Goal: Task Accomplishment & Management: Complete application form

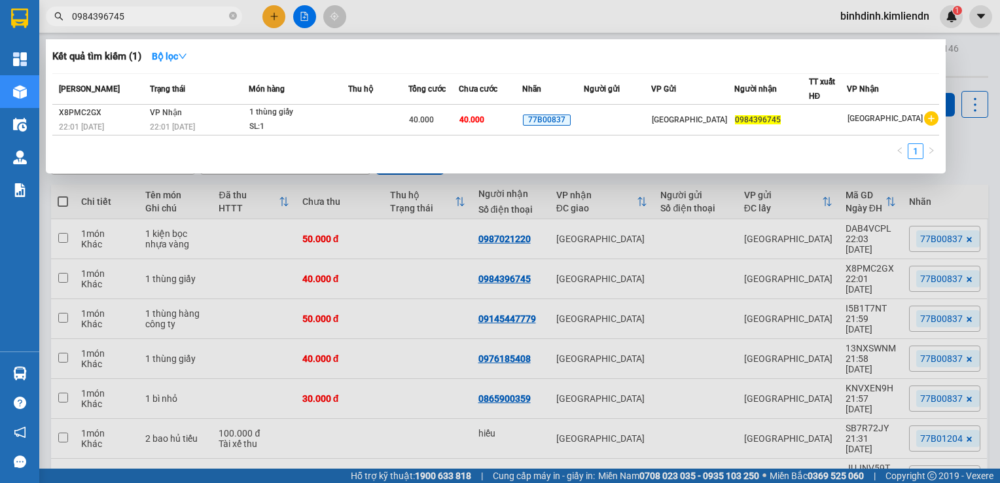
scroll to position [133, 0]
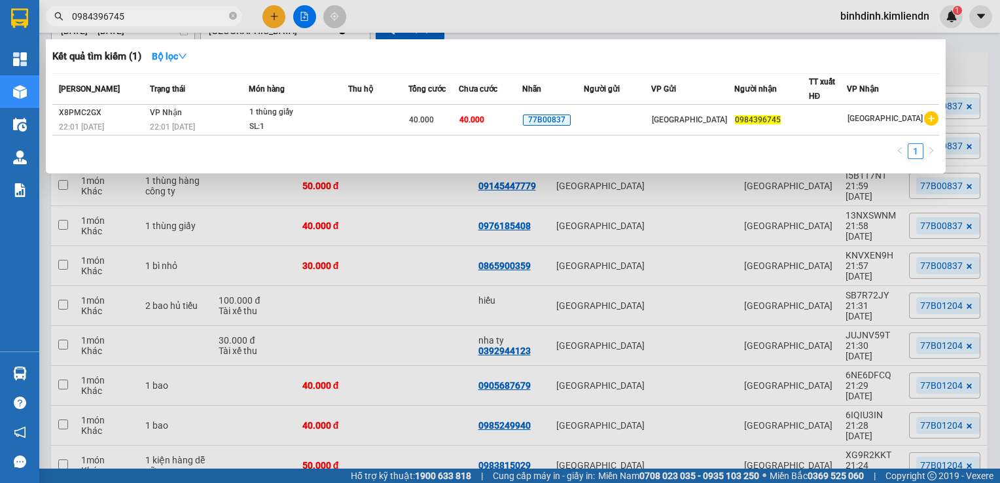
click at [277, 11] on div at bounding box center [500, 241] width 1000 height 483
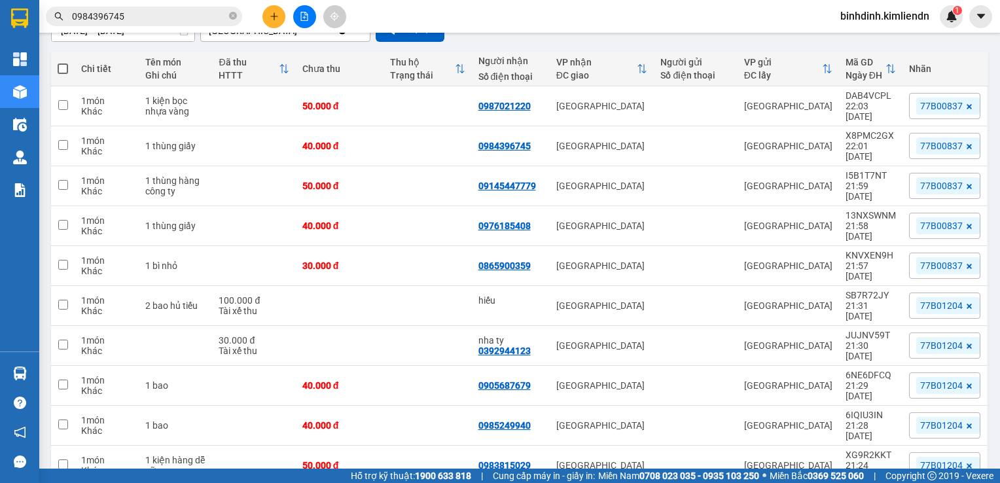
click at [270, 14] on icon "plus" at bounding box center [274, 16] width 9 height 9
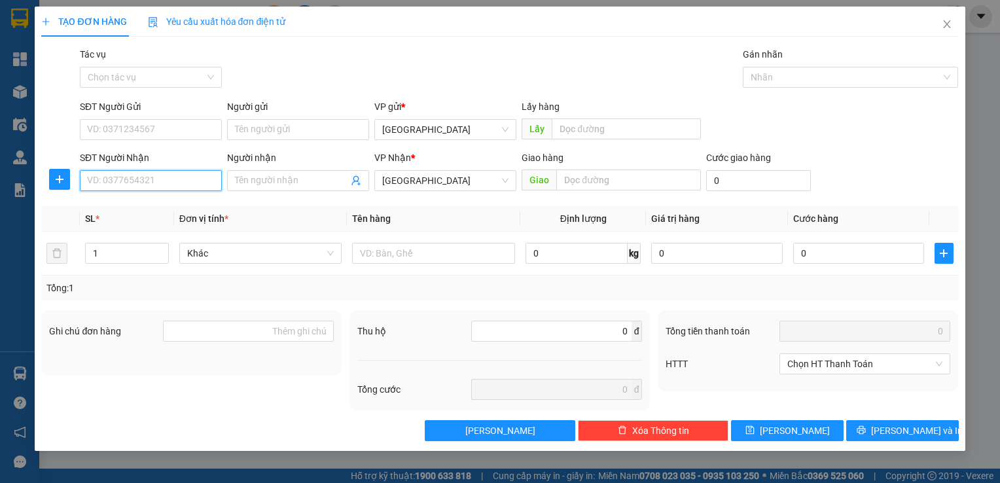
click at [165, 185] on input "SĐT Người Nhận" at bounding box center [151, 180] width 142 height 21
type input "0963364339"
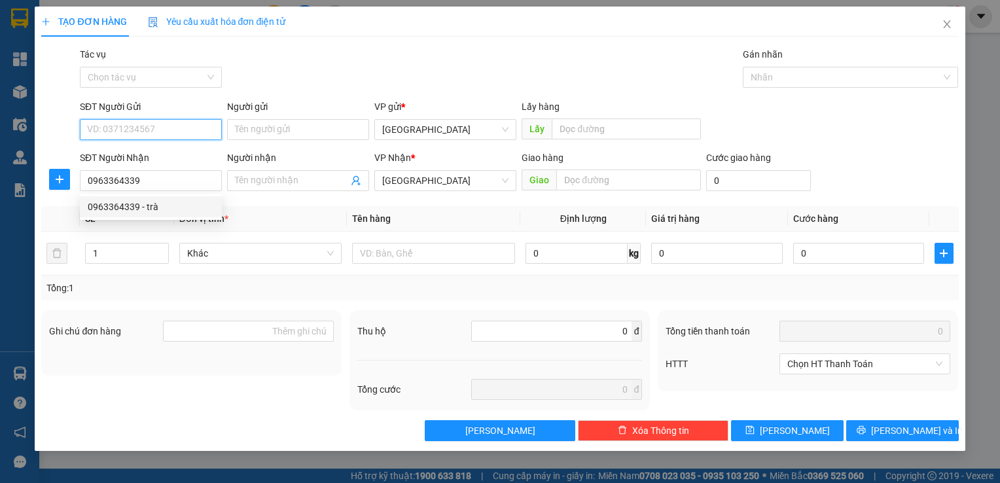
click at [125, 139] on input "SĐT Người Gửi" at bounding box center [151, 129] width 142 height 21
type input "0365575289"
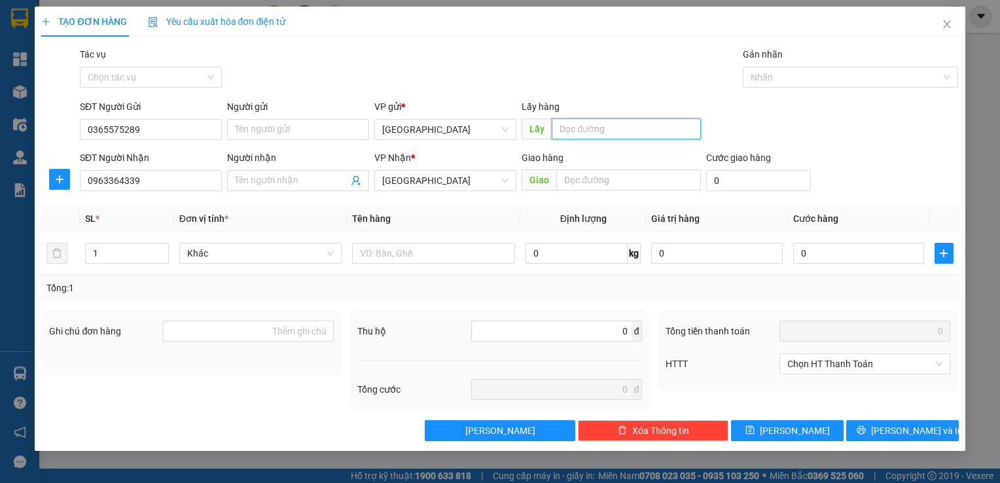
click at [560, 127] on input "text" at bounding box center [626, 128] width 149 height 21
type input "quy nhơn"
click at [600, 174] on input "text" at bounding box center [628, 180] width 144 height 21
type input "d"
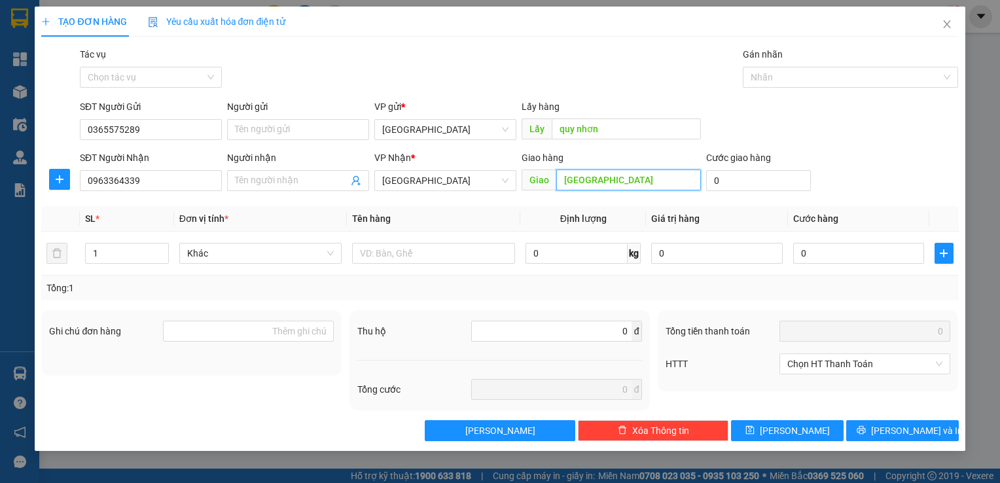
type input "[GEOGRAPHIC_DATA]"
click at [765, 65] on div "Gán nhãn" at bounding box center [851, 57] width 216 height 20
click at [766, 67] on div "Nhãn" at bounding box center [851, 77] width 216 height 21
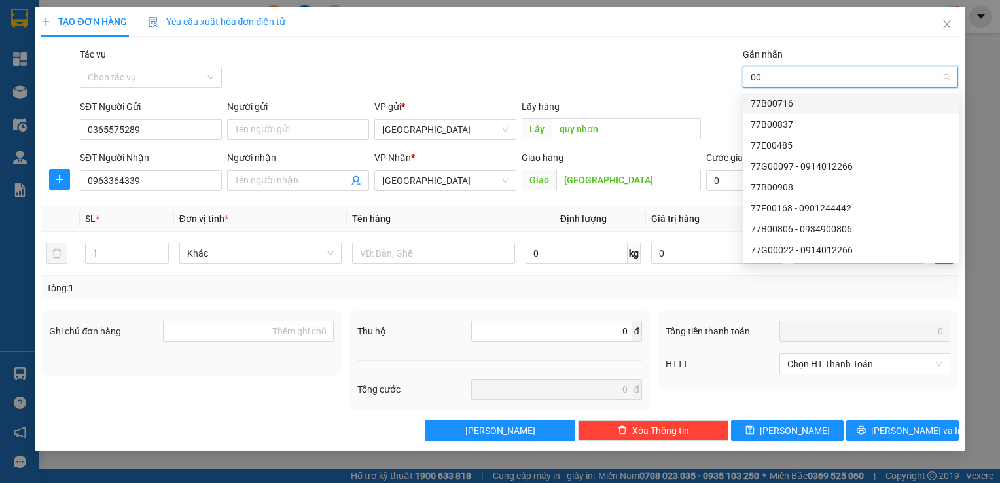
type input "009"
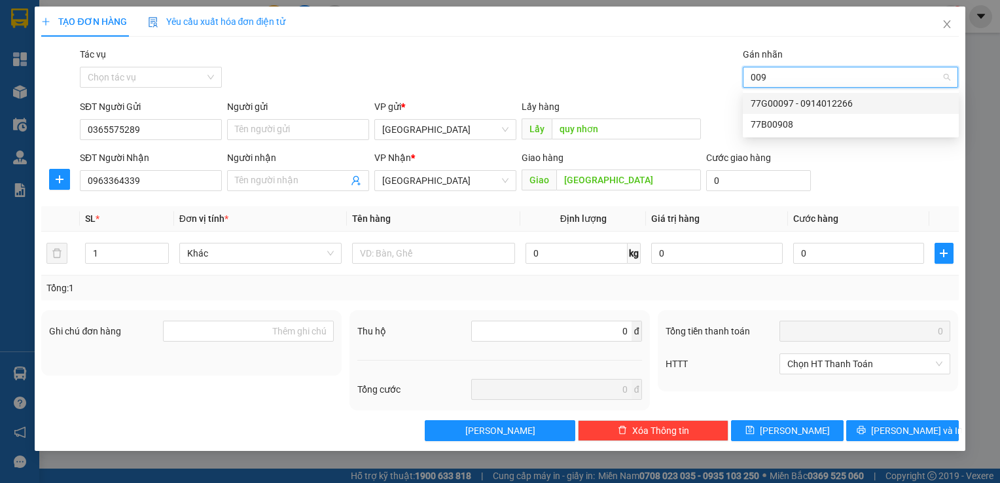
click at [801, 107] on div "77G00097 - 0914012266" at bounding box center [851, 103] width 200 height 14
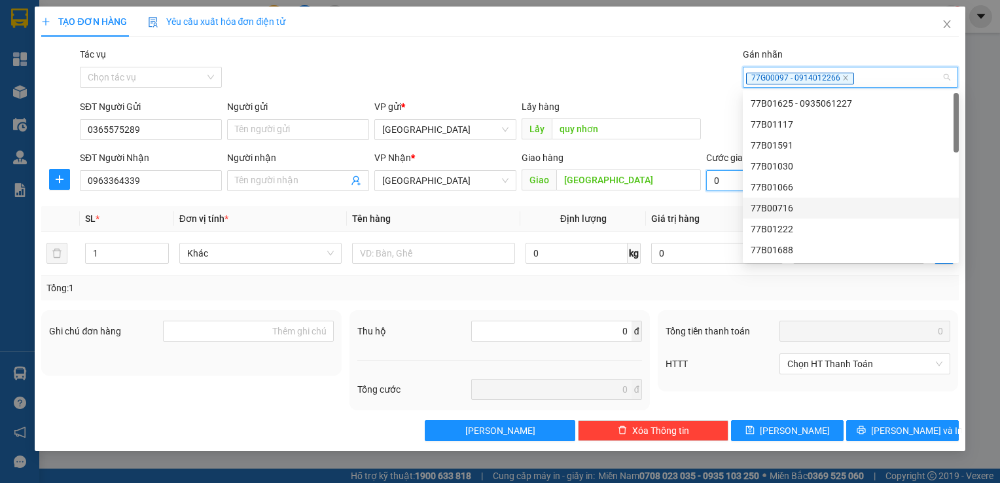
click at [722, 185] on input "0" at bounding box center [758, 180] width 105 height 21
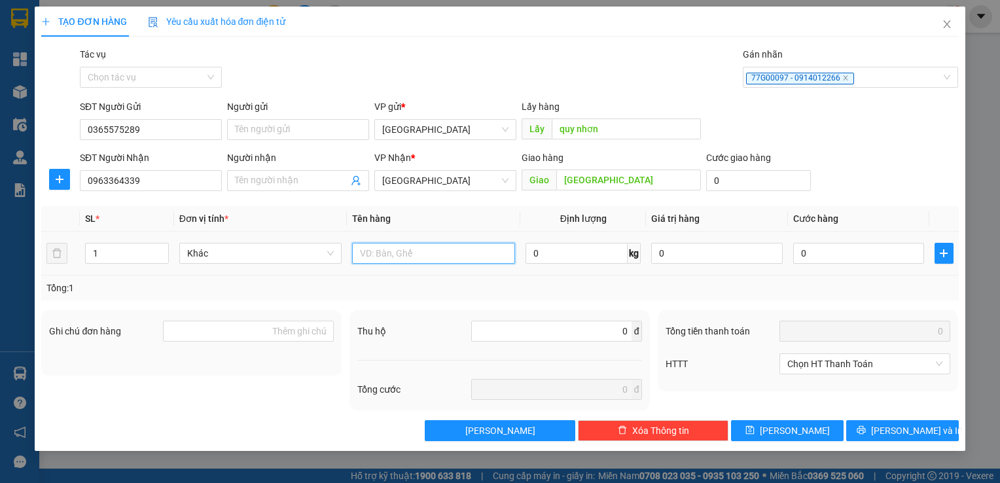
click at [499, 253] on input "text" at bounding box center [433, 253] width 163 height 21
click at [137, 255] on input "1" at bounding box center [127, 254] width 82 height 20
type input "10"
click at [372, 253] on input "text" at bounding box center [433, 253] width 163 height 21
type input "nước"
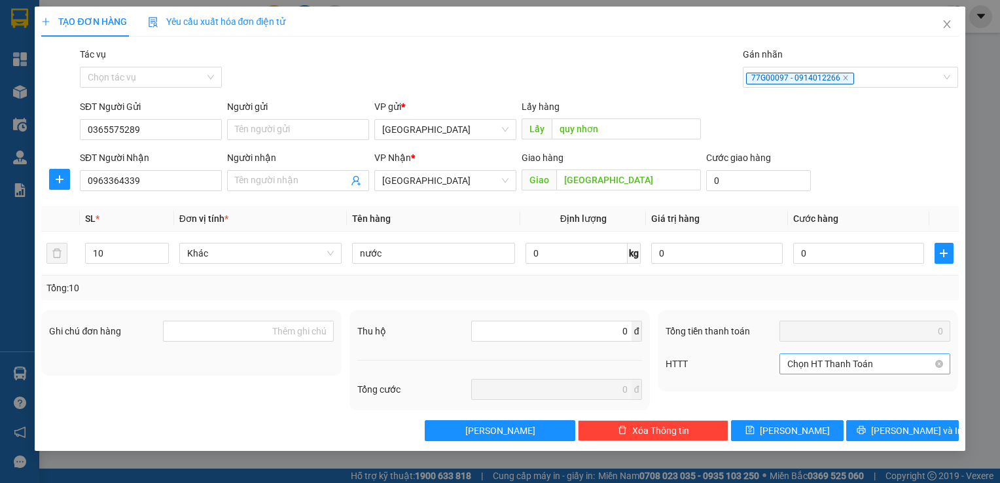
click at [814, 374] on div "Chọn HT Thanh Toán" at bounding box center [865, 364] width 171 height 26
click at [816, 366] on span "Chọn HT Thanh Toán" at bounding box center [864, 364] width 155 height 20
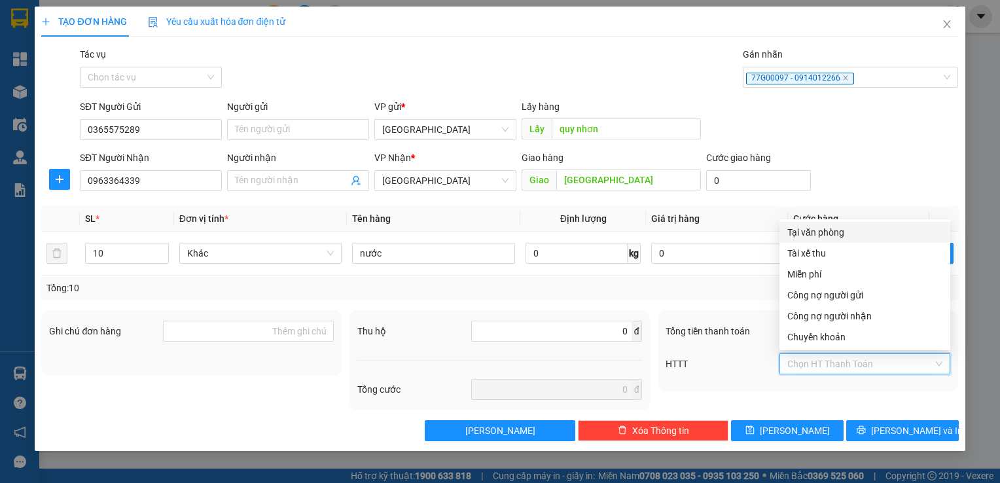
click at [818, 232] on div "Tại văn phòng" at bounding box center [864, 232] width 155 height 14
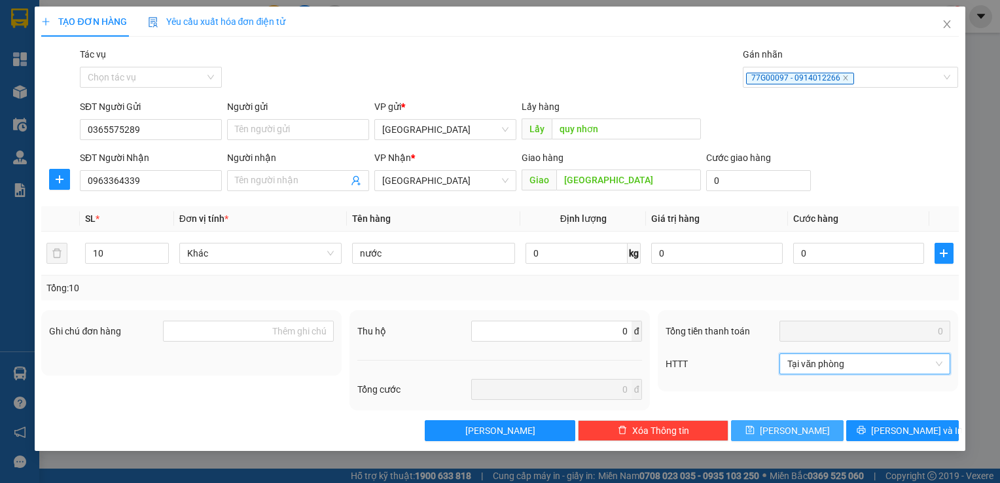
click at [765, 425] on button "[PERSON_NAME]" at bounding box center [787, 430] width 113 height 21
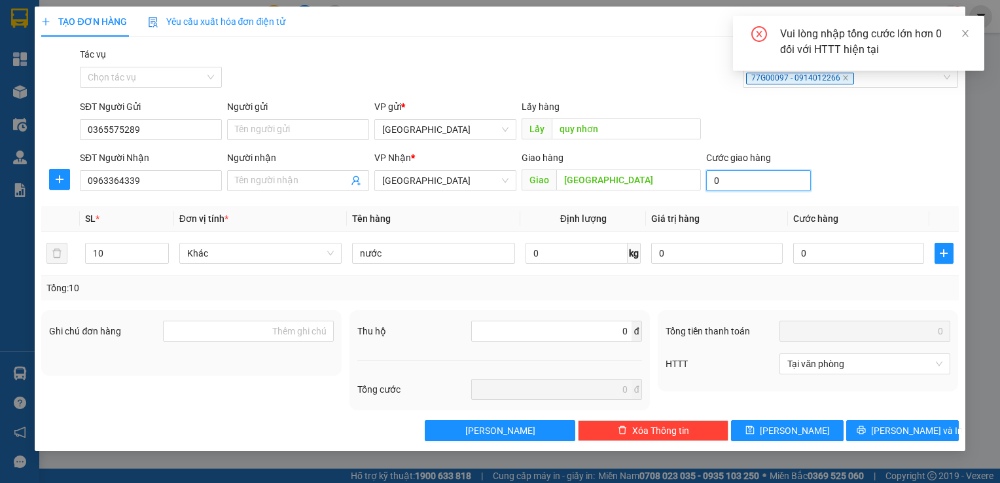
click at [733, 183] on input "0" at bounding box center [758, 180] width 105 height 21
type input "1"
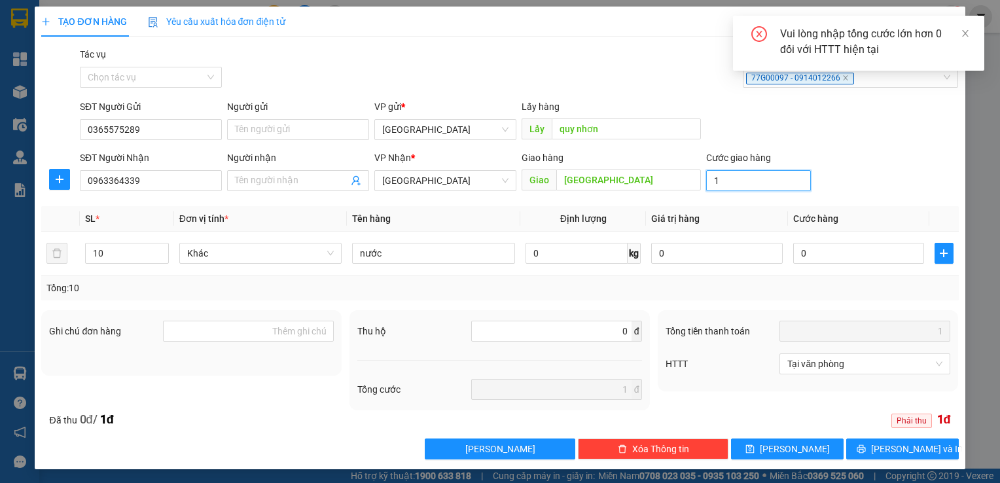
type input "15"
type input "150"
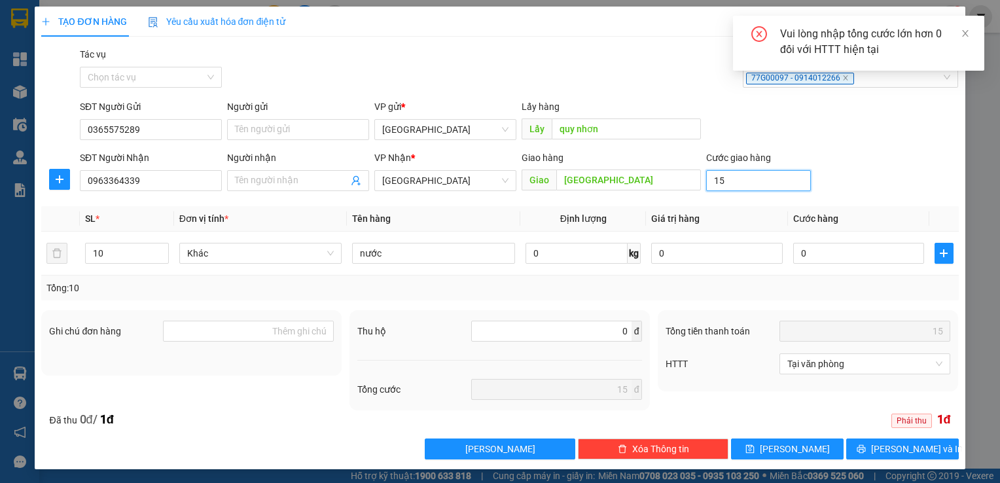
type input "150"
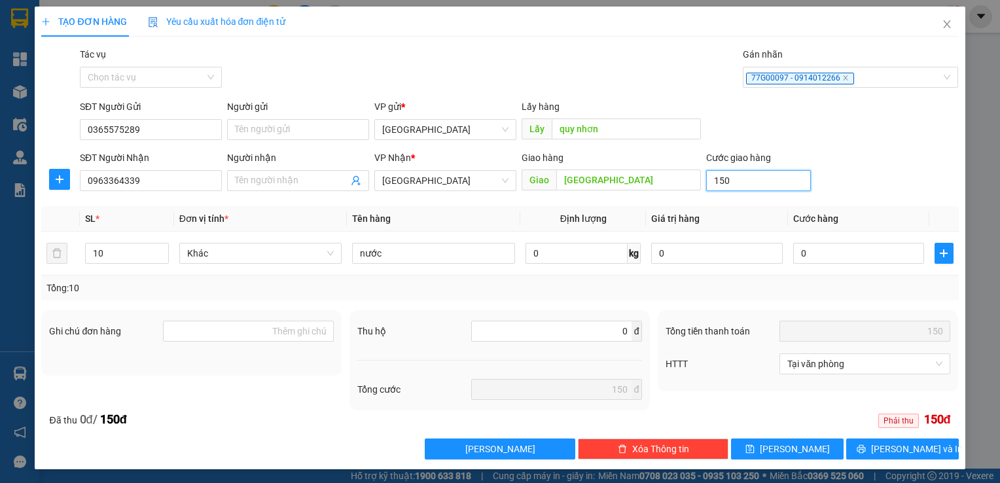
type input "1.500"
type input "15.000"
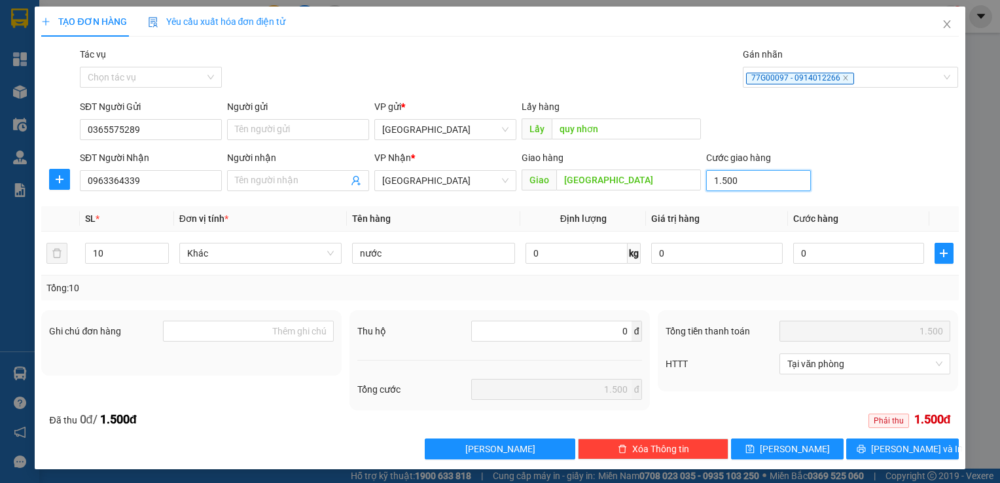
type input "15.000"
type input "150.000"
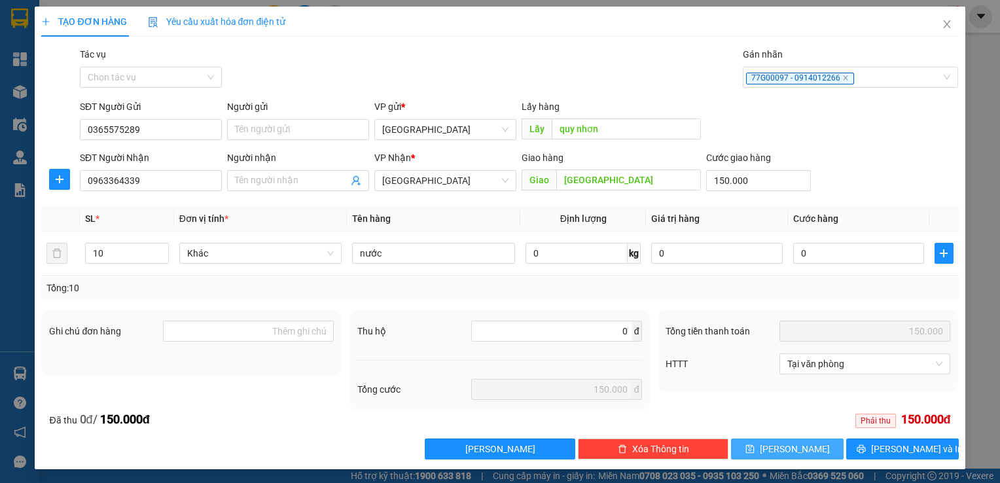
click at [775, 444] on button "[PERSON_NAME]" at bounding box center [787, 449] width 113 height 21
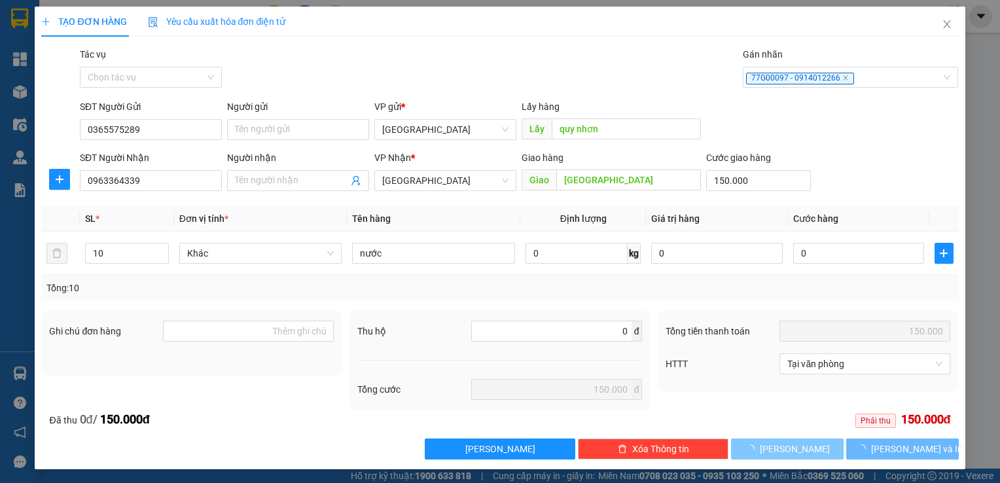
type input "0"
type input "1"
type input "0"
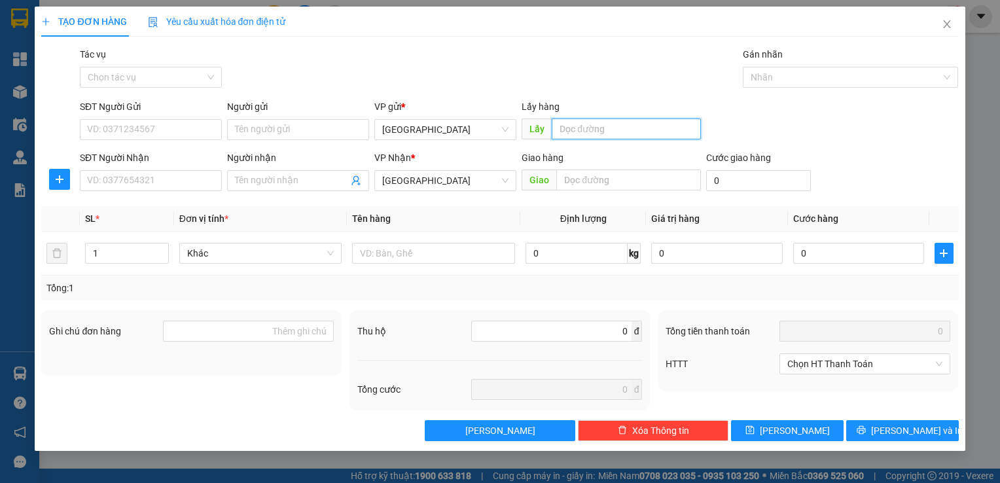
click at [609, 134] on input "text" at bounding box center [626, 128] width 149 height 21
type input "quy nhơn"
click at [568, 166] on div "Giao hàng" at bounding box center [611, 161] width 179 height 20
click at [579, 175] on input "text" at bounding box center [628, 180] width 144 height 21
type input "d"
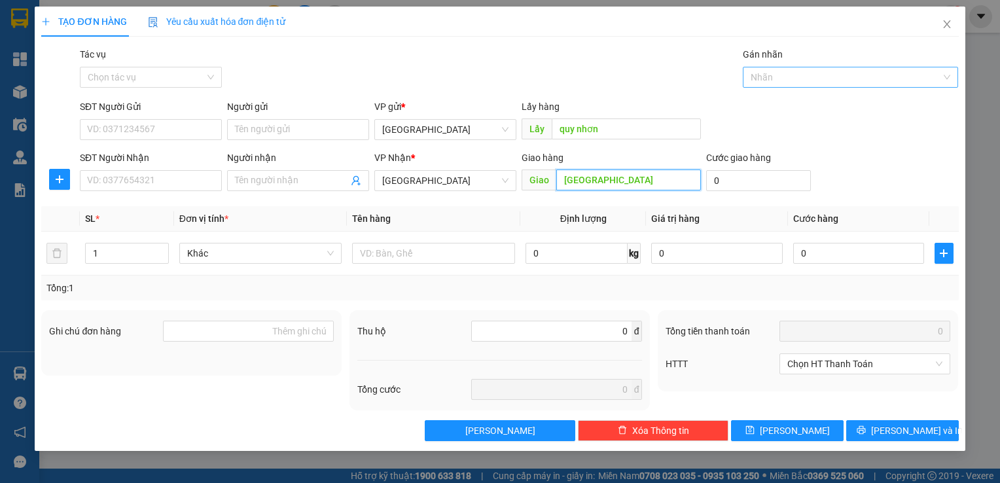
click at [749, 77] on div at bounding box center [749, 77] width 7 height 16
type input "[GEOGRAPHIC_DATA]"
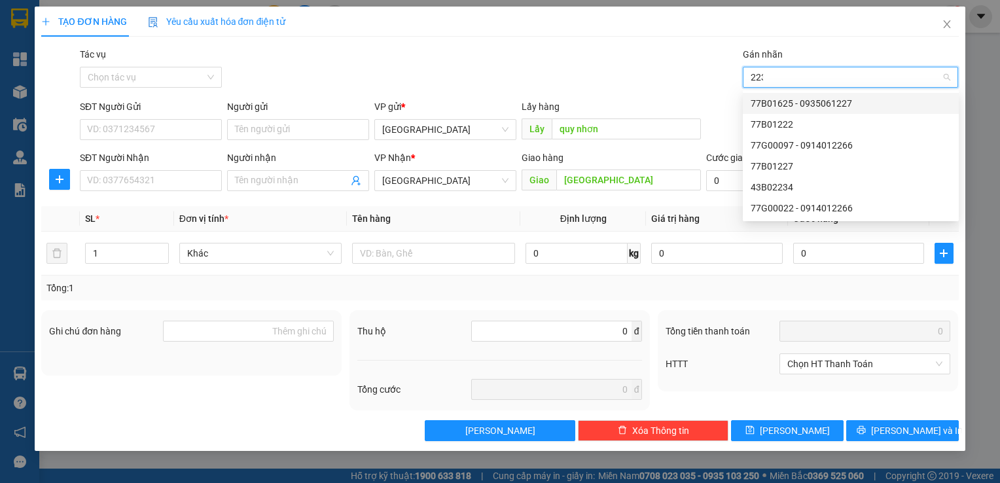
type input "2234"
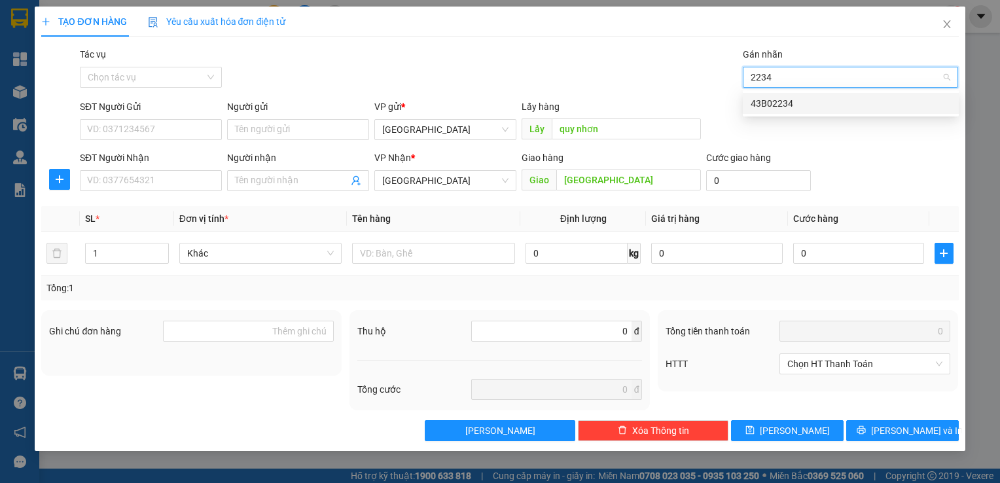
click at [753, 98] on div "43B02234" at bounding box center [851, 103] width 200 height 14
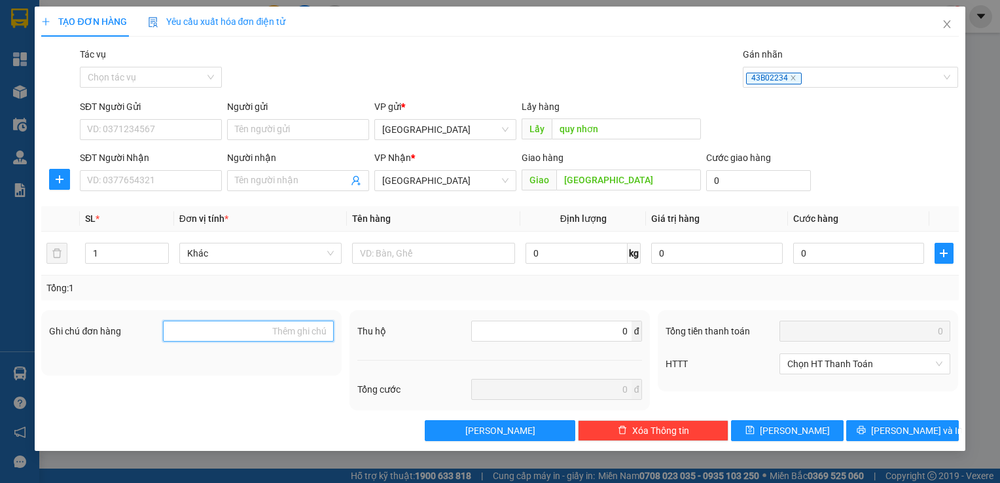
click at [285, 325] on input "Ghi chú đơn hàng" at bounding box center [248, 331] width 171 height 21
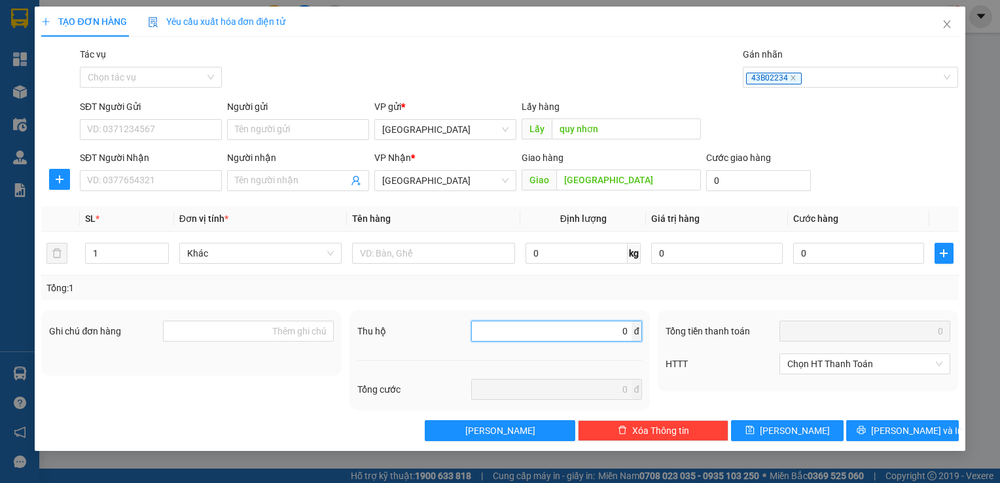
click at [543, 325] on input "0" at bounding box center [556, 331] width 155 height 14
click at [177, 329] on input "Ghi chú đơn hàng" at bounding box center [248, 331] width 171 height 21
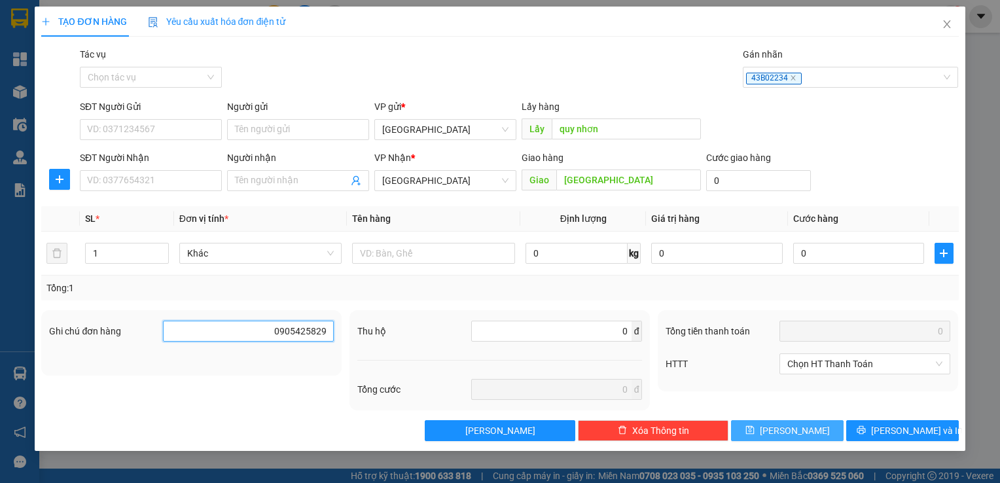
type input "0905425829"
click at [812, 430] on button "[PERSON_NAME]" at bounding box center [787, 430] width 113 height 21
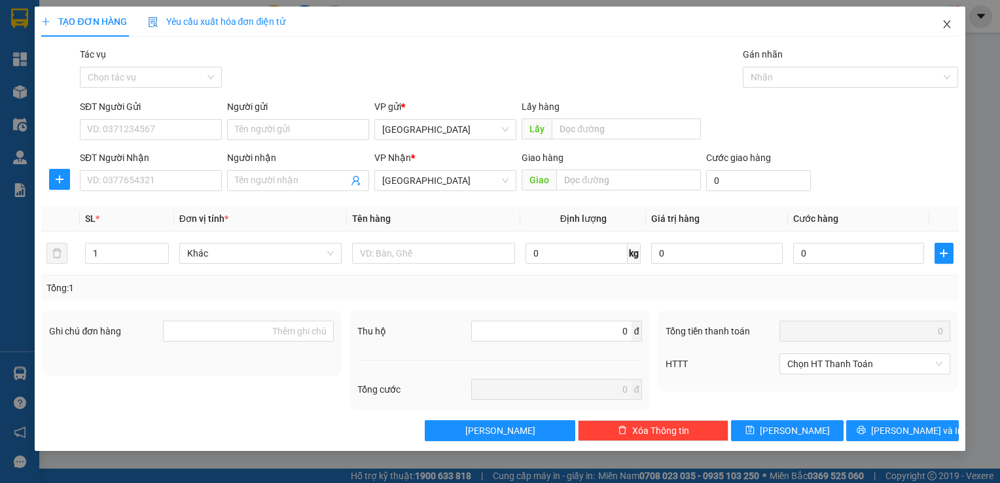
click at [943, 27] on icon "close" at bounding box center [947, 24] width 10 height 10
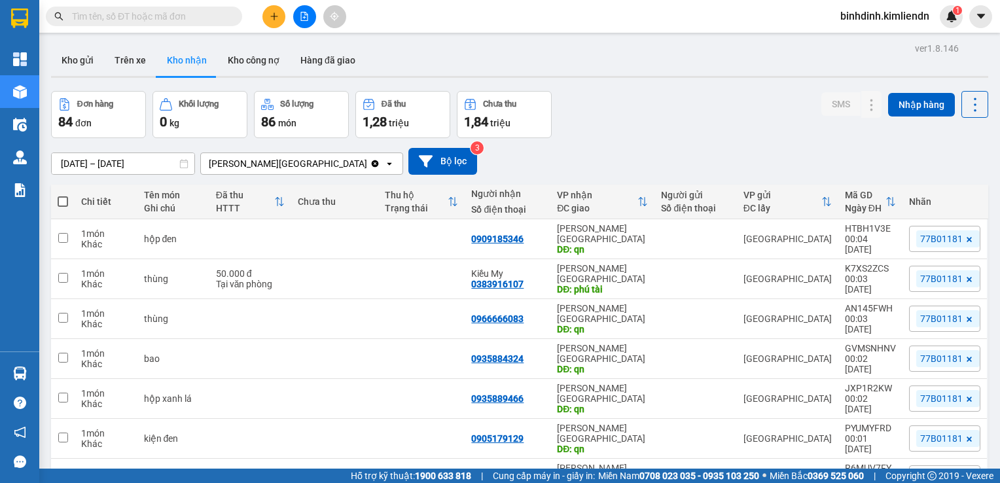
click at [225, 20] on input "text" at bounding box center [149, 16] width 154 height 14
drag, startPoint x: 225, startPoint y: 20, endPoint x: 206, endPoint y: 15, distance: 20.2
click at [206, 15] on input "text" at bounding box center [149, 16] width 154 height 14
paste input "0969700279"
type input "0969700279"
